Goal: Transaction & Acquisition: Obtain resource

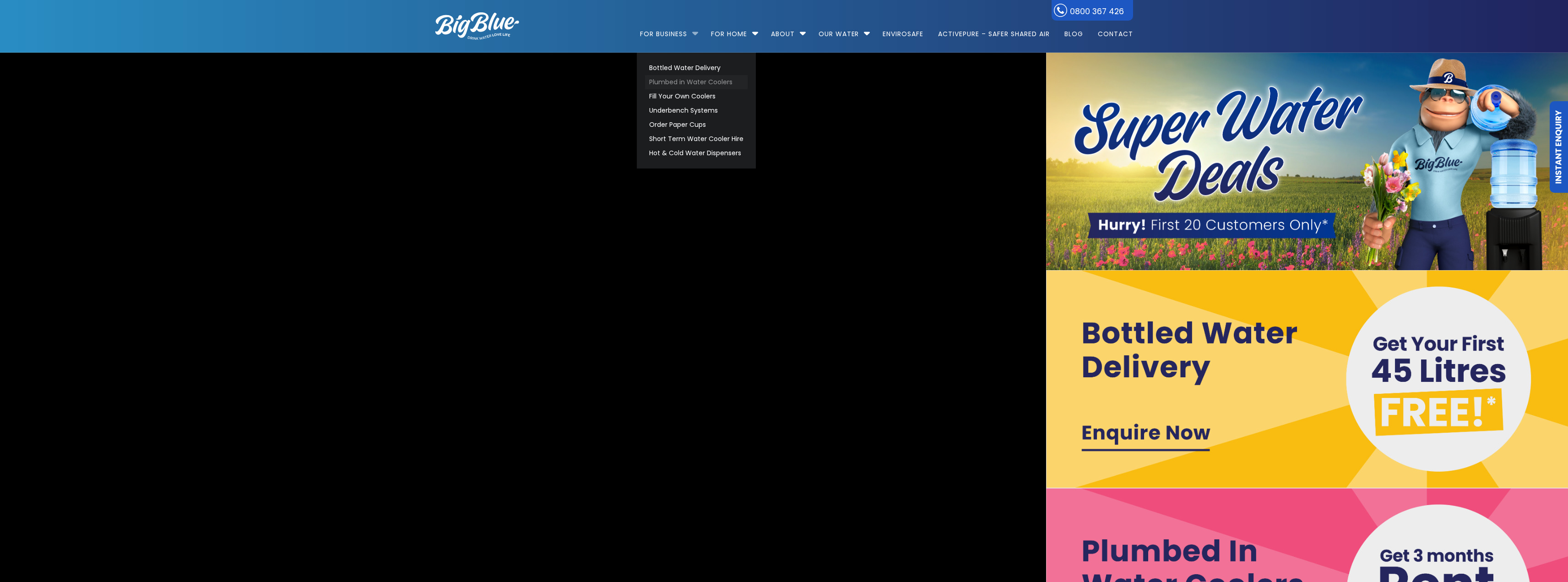
click at [686, 81] on link "Plumbed in Water Coolers" at bounding box center [696, 82] width 103 height 14
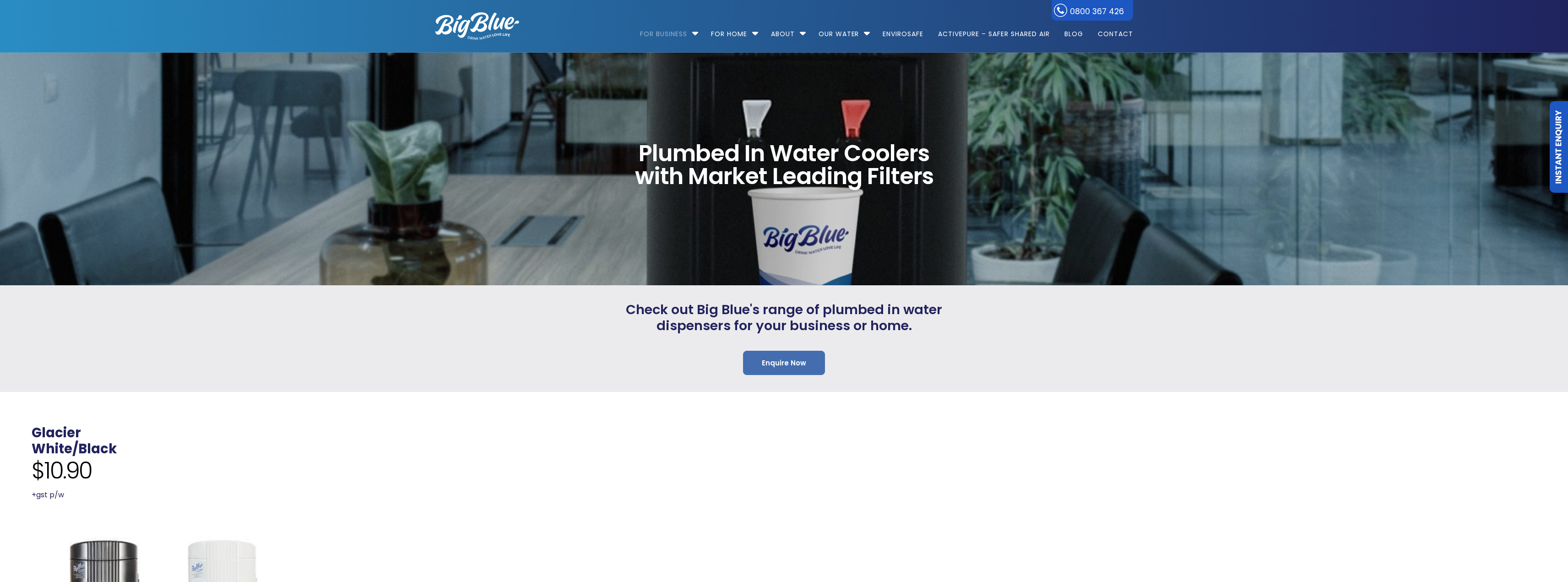
click at [779, 359] on link "Enquire Now" at bounding box center [784, 363] width 82 height 24
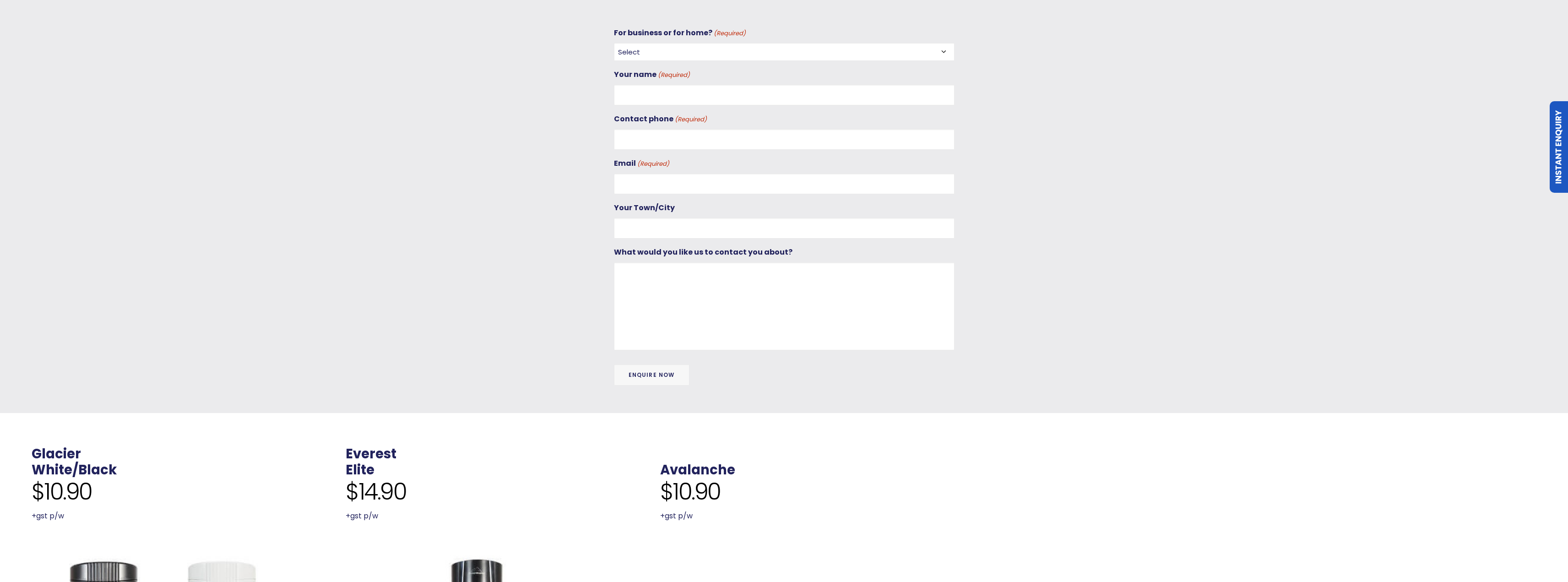
scroll to position [392, 0]
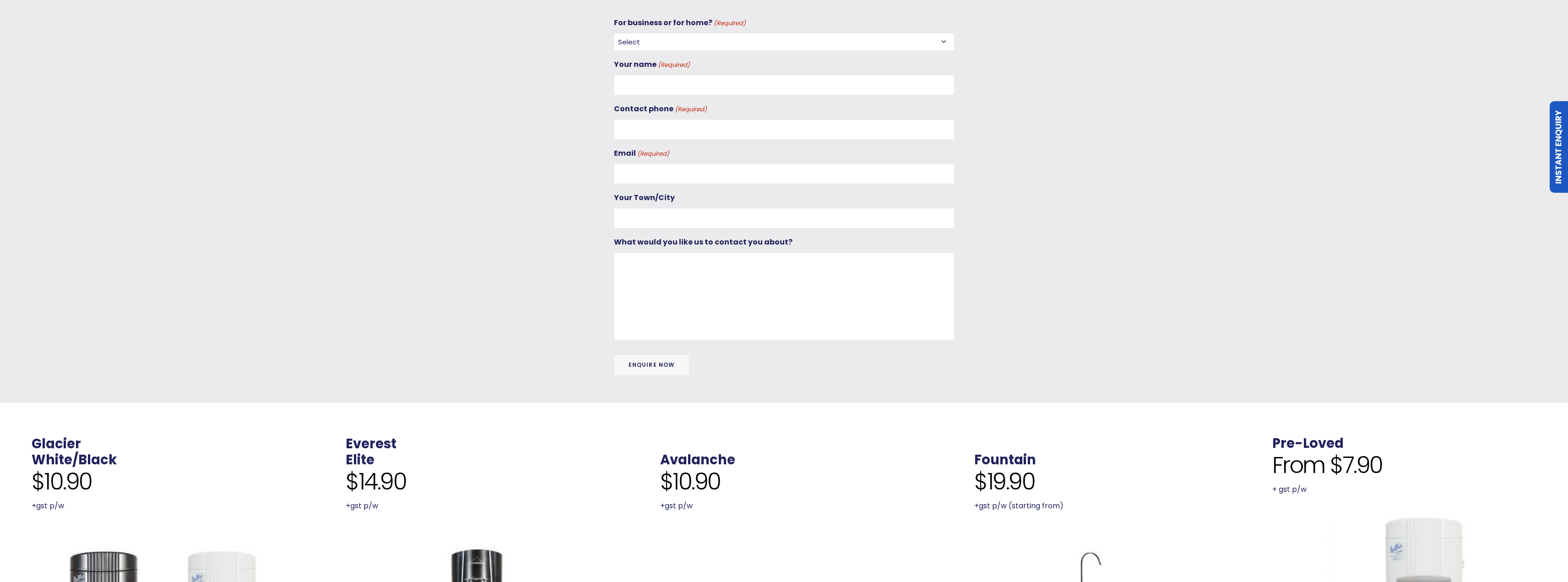
click at [663, 39] on select "Select For Business For Home" at bounding box center [784, 42] width 340 height 18
select select "For Business"
click at [614, 33] on select "Select For Business For Home" at bounding box center [784, 42] width 340 height 18
click at [649, 81] on input "Your name (Required)" at bounding box center [784, 85] width 340 height 21
type input "[PERSON_NAME]"
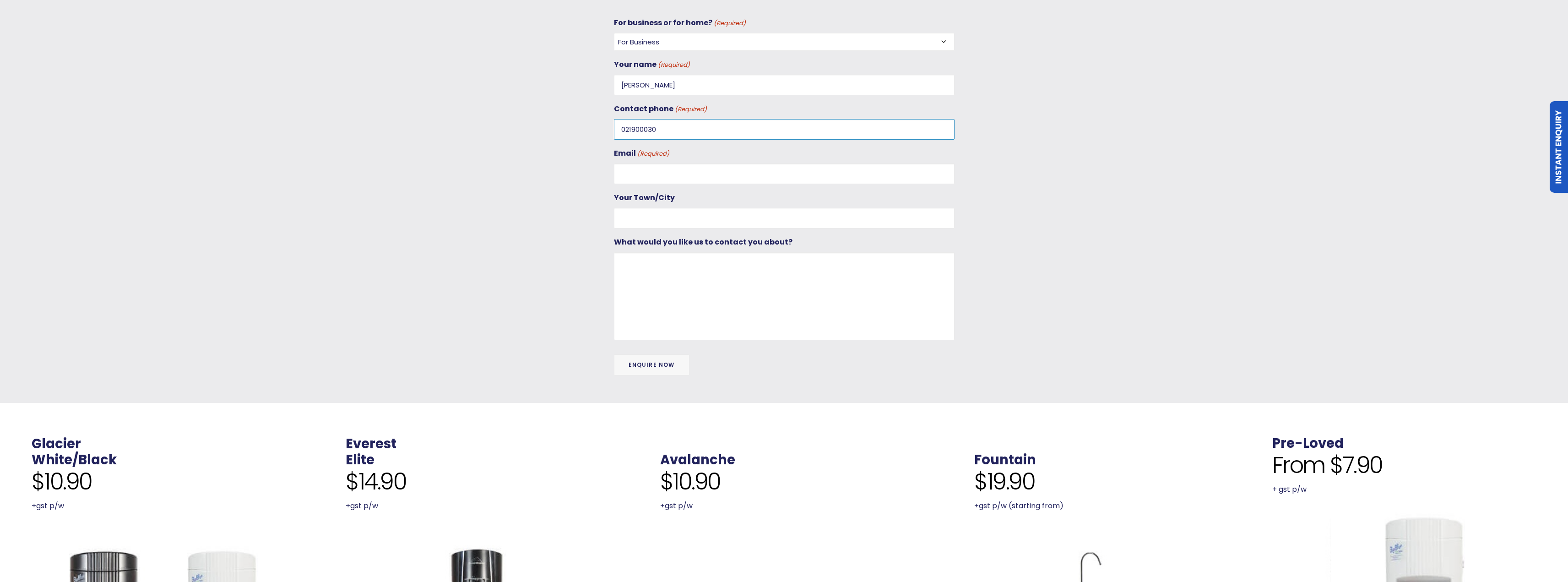
type input "021900030"
type input "[EMAIL_ADDRESS][PERSON_NAME][DOMAIN_NAME]"
type input "[GEOGRAPHIC_DATA]"
click at [652, 267] on textarea "What would you like us to contact you about?" at bounding box center [784, 297] width 340 height 88
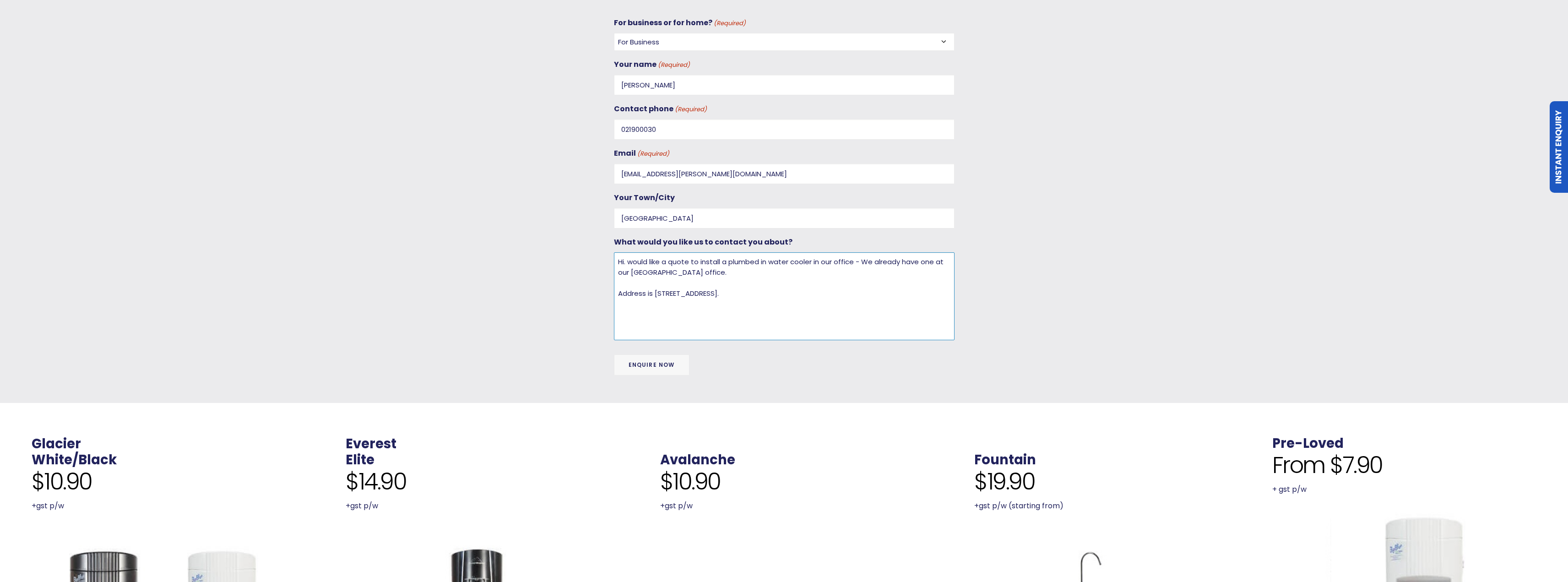
type textarea "Hi. would like a quote to install a plumbed in water cooler in our office - We …"
click at [665, 358] on input "Enquire Now" at bounding box center [652, 365] width 76 height 21
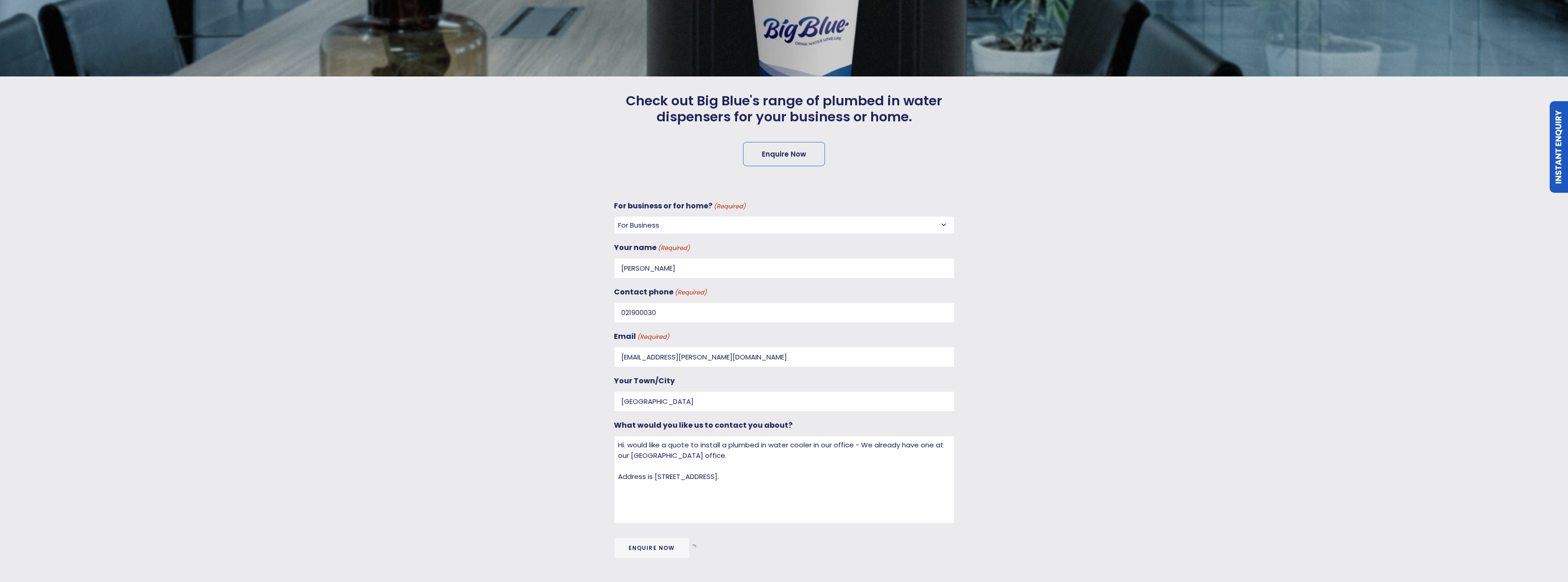
click at [959, 279] on div at bounding box center [1043, 384] width 179 height 370
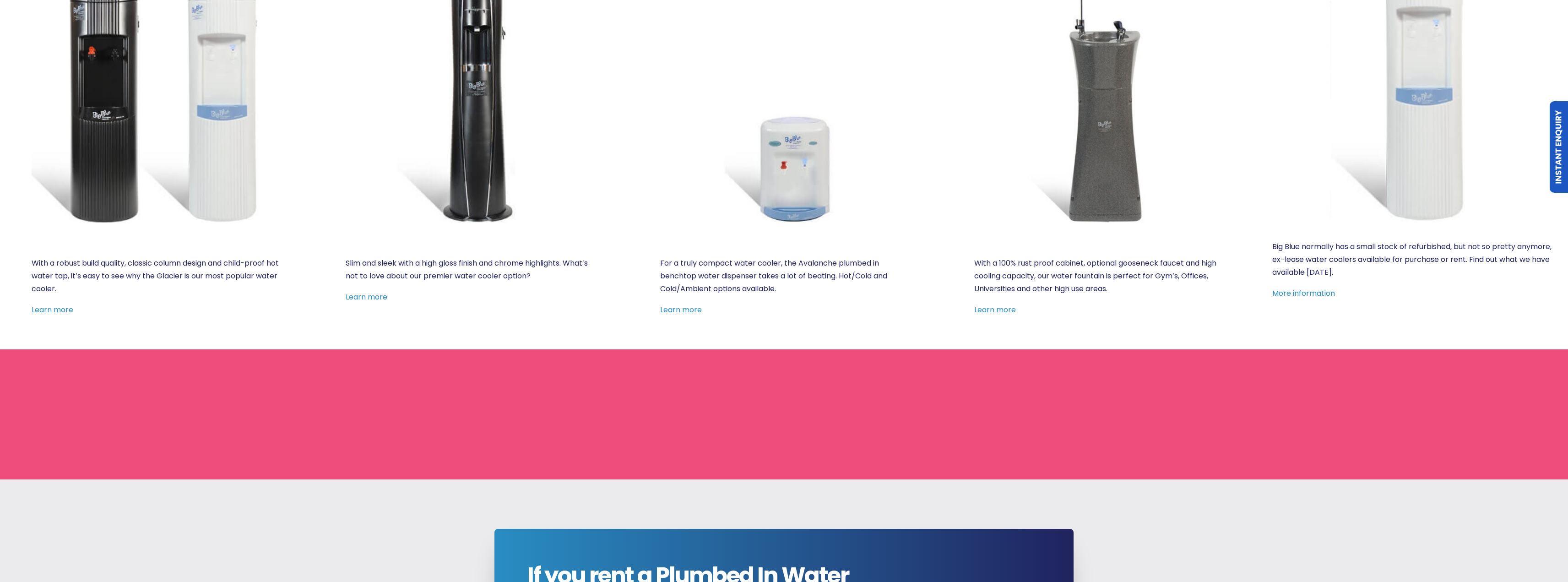
scroll to position [236, 0]
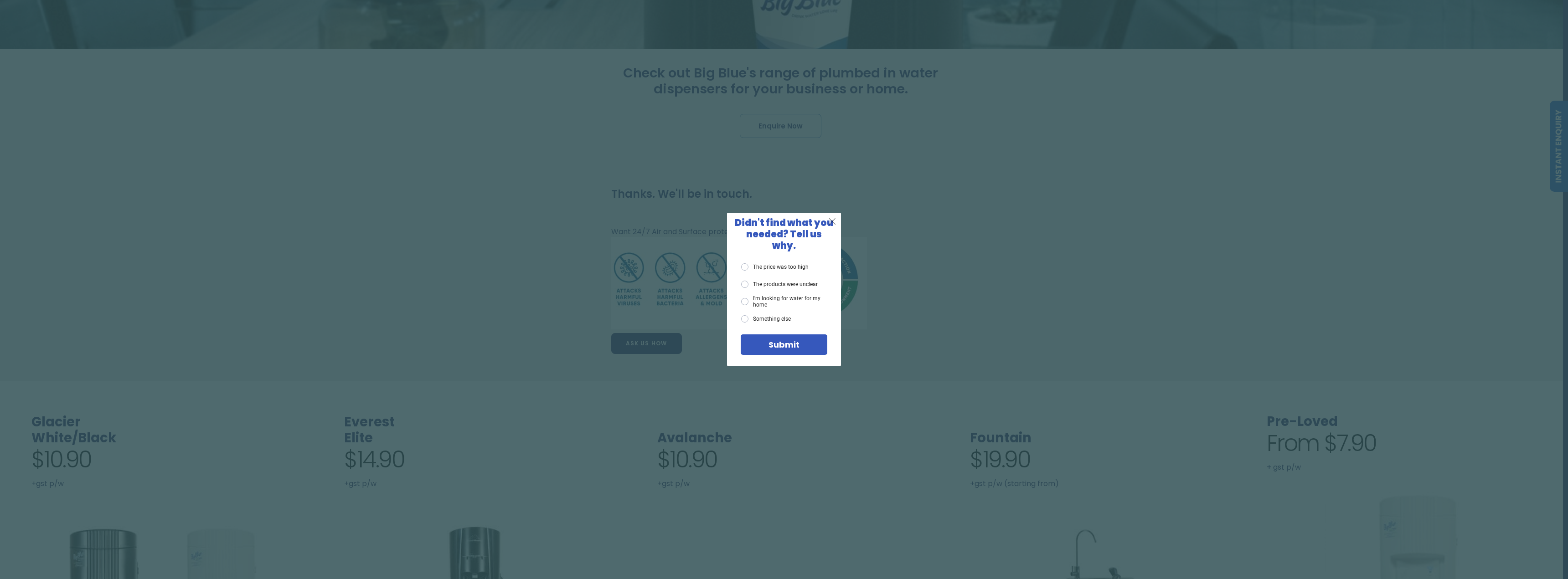
click at [834, 226] on span "X" at bounding box center [832, 221] width 8 height 12
